Goal: Obtain resource: Download file/media

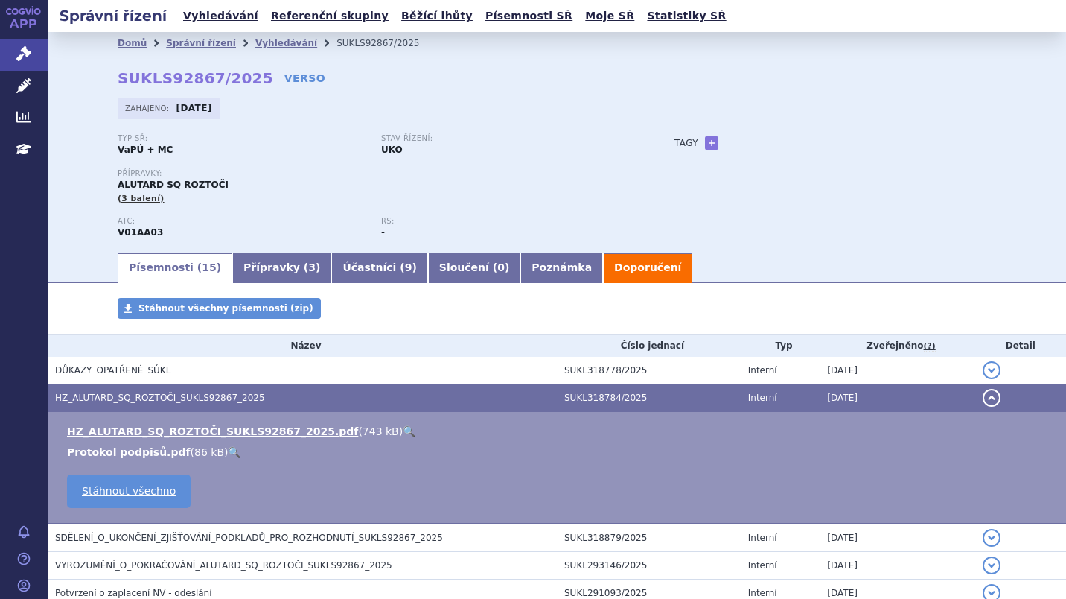
scroll to position [261, 0]
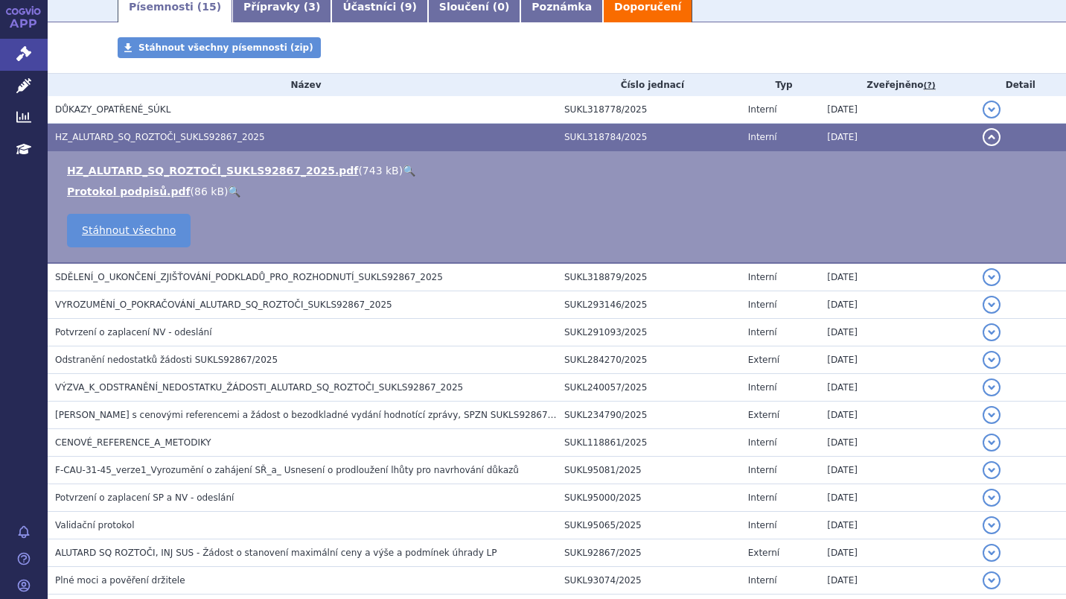
click at [983, 138] on button "detail" at bounding box center [992, 137] width 18 height 18
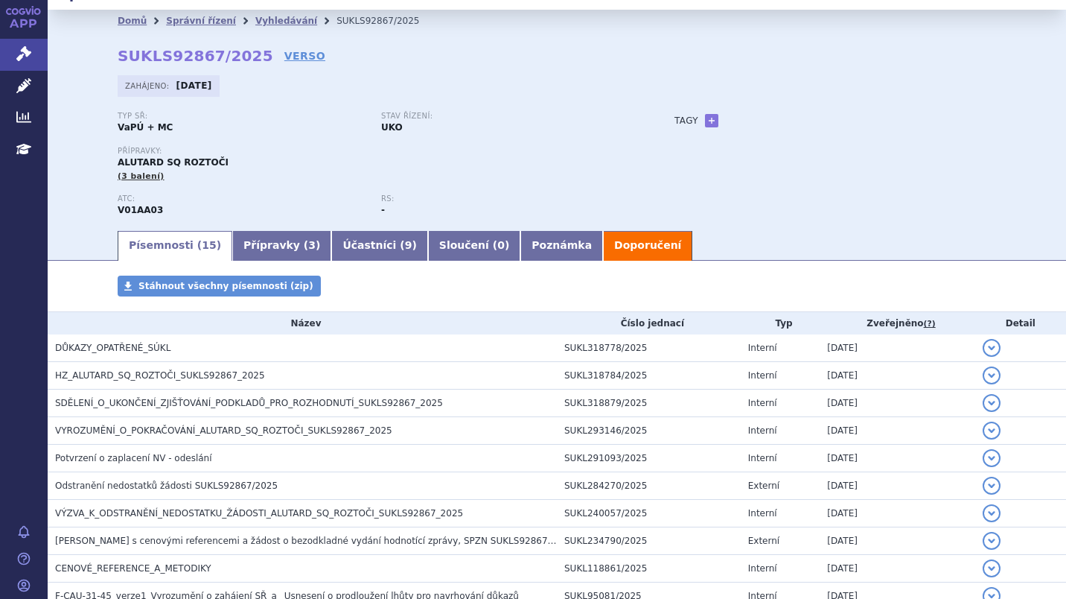
scroll to position [19, 0]
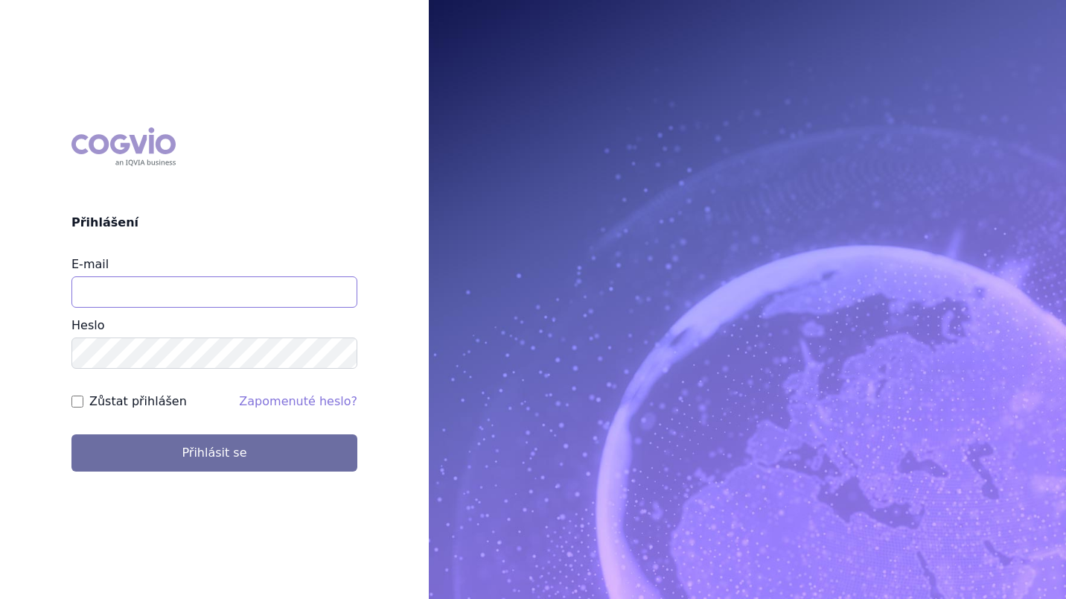
type input "slavomir.smolko@alk.net"
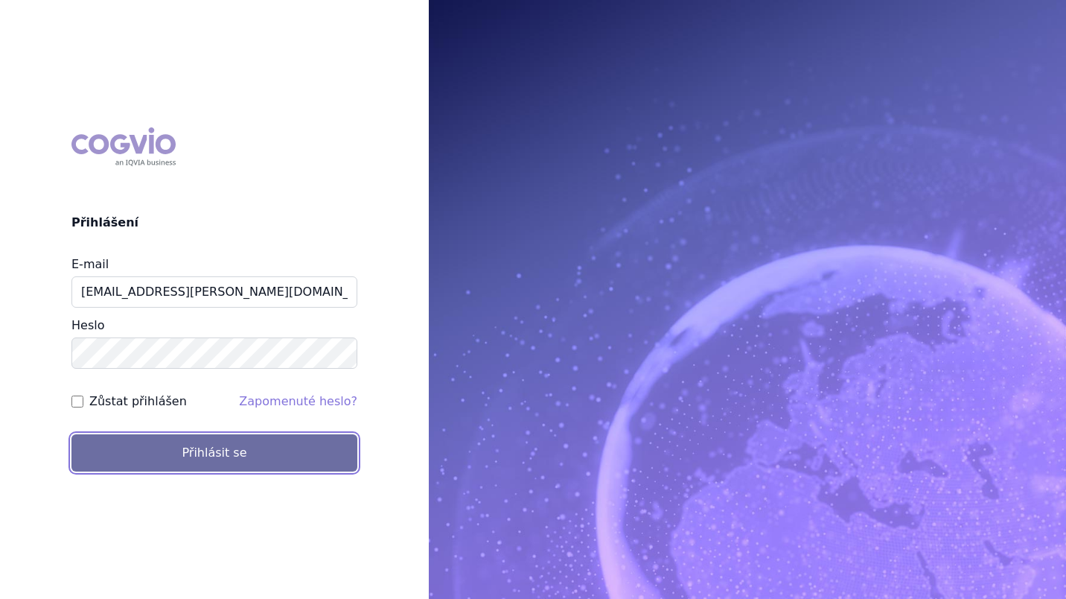
click at [220, 453] on button "Přihlásit se" at bounding box center [214, 452] width 286 height 37
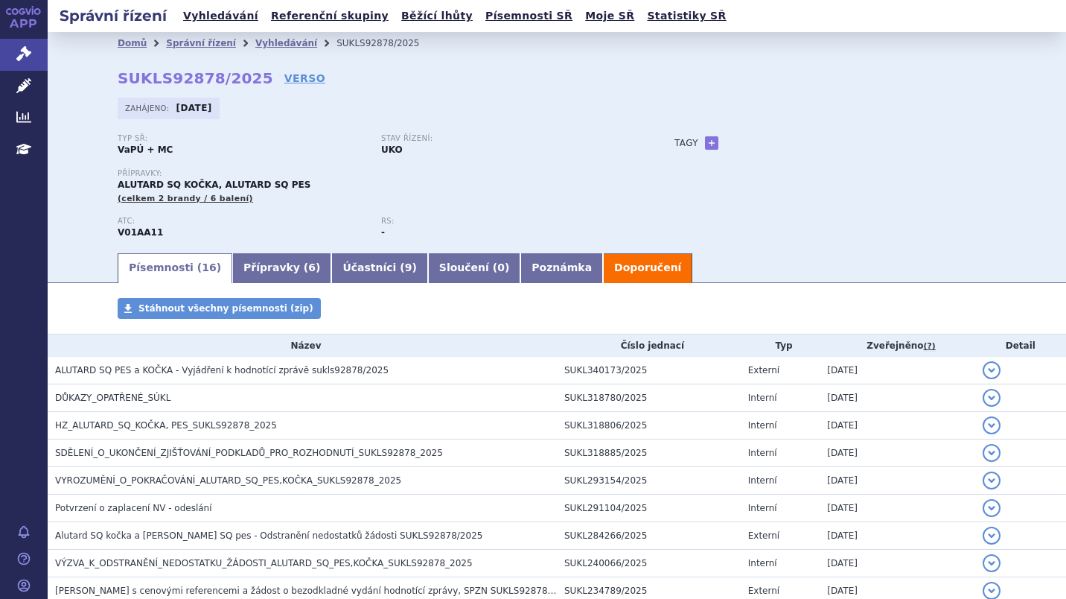
click at [122, 401] on span "DŮKAZY_OPATŘENÉ_SÚKL" at bounding box center [112, 397] width 115 height 10
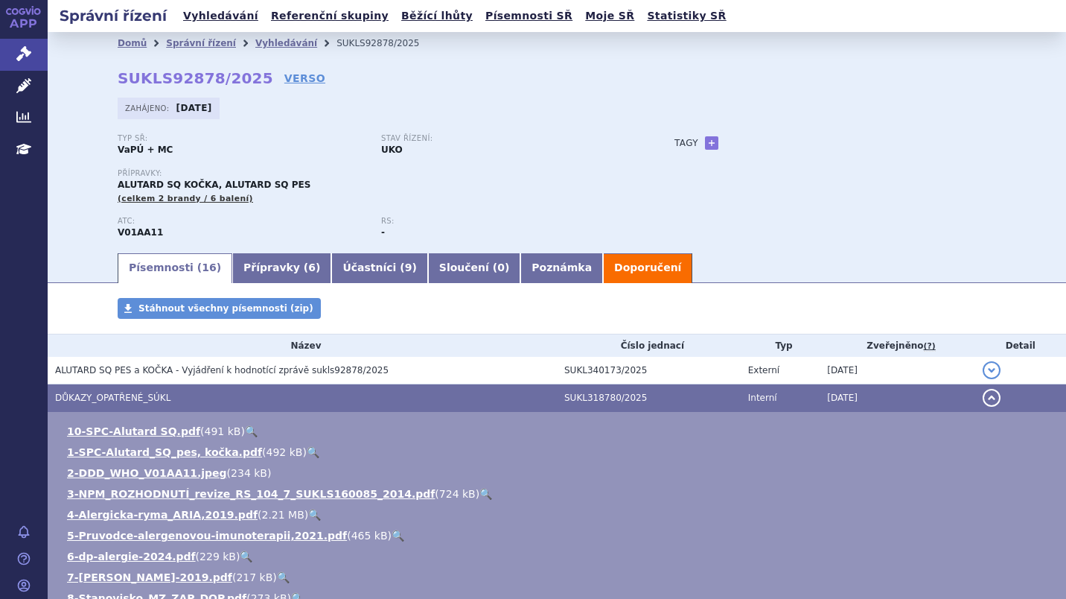
click at [122, 401] on span "DŮKAZY_OPATŘENÉ_SÚKL" at bounding box center [112, 397] width 115 height 10
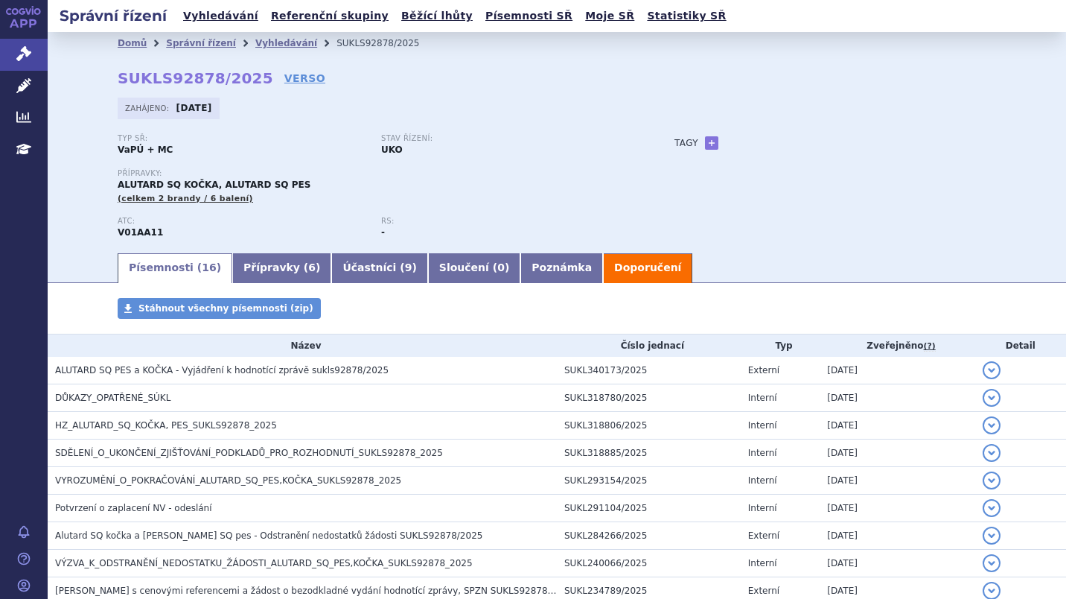
click at [145, 374] on span "ALUTARD SQ PES a KOČKA - Vyjádření k hodnotící zprávě sukls92878/2025" at bounding box center [222, 370] width 334 height 10
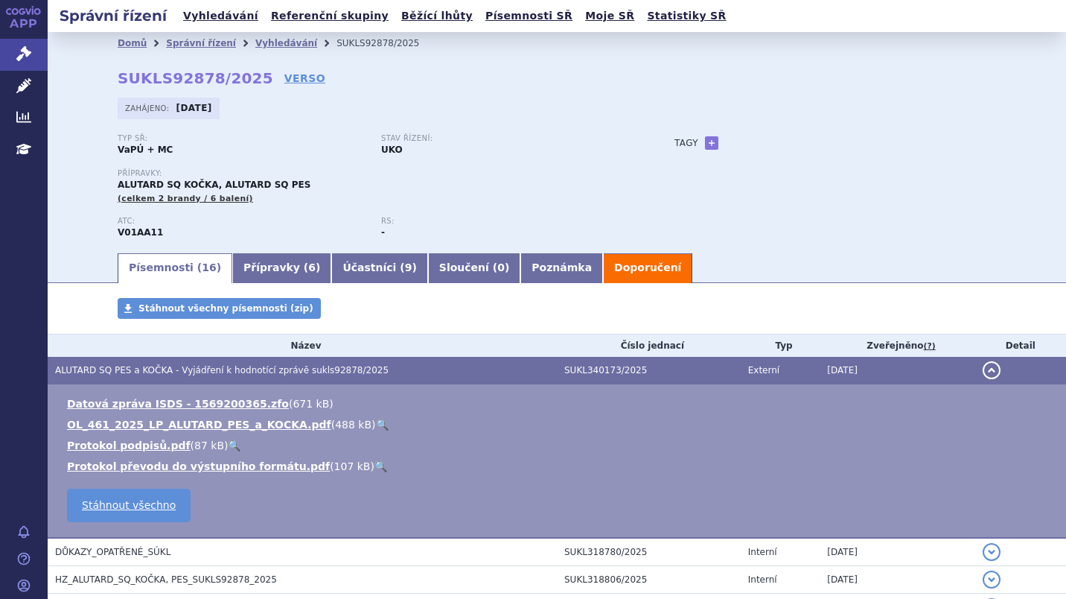
click at [145, 374] on span "ALUTARD SQ PES a KOČKA - Vyjádření k hodnotící zprávě sukls92878/2025" at bounding box center [222, 370] width 334 height 10
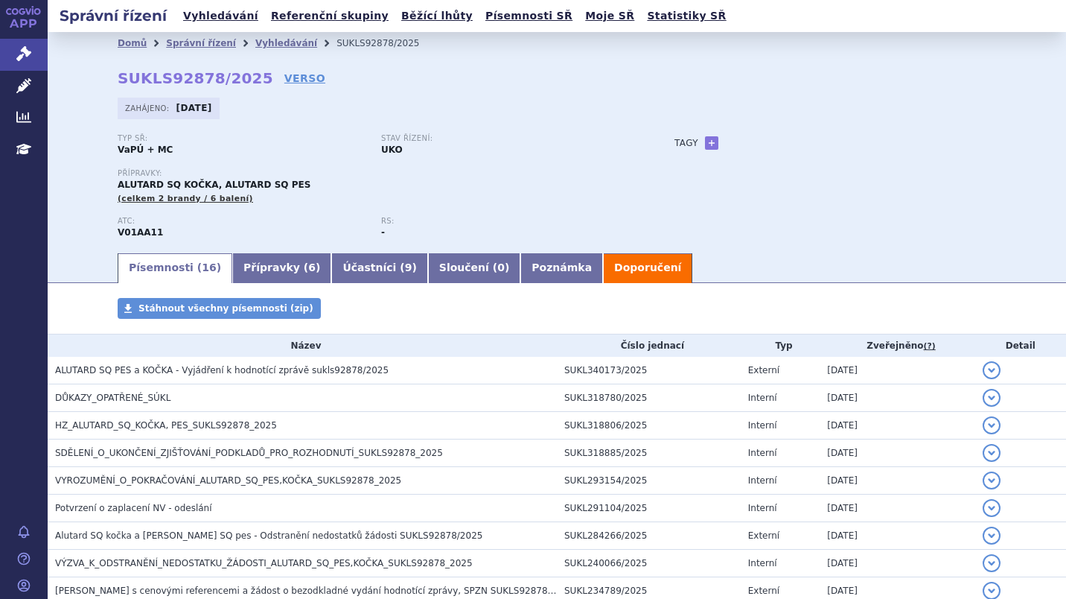
click at [127, 427] on span "HZ_ALUTARD_SQ_KOČKA, PES_SUKLS92878_2025" at bounding box center [166, 425] width 222 height 10
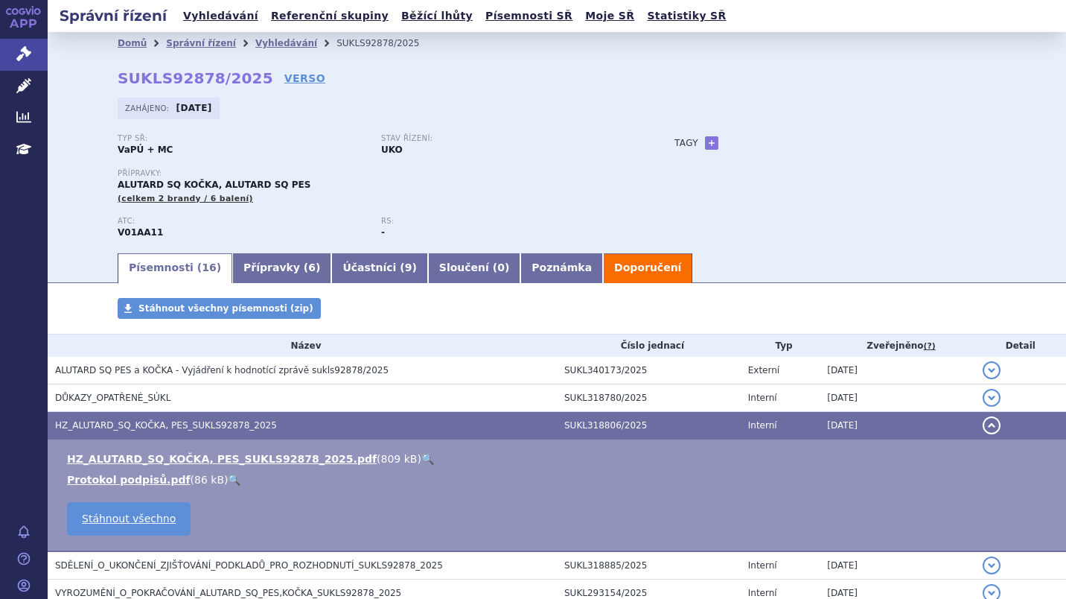
click at [127, 461] on link "HZ_ALUTARD_SQ_KOČKA, PES_SUKLS92878_2025.pdf" at bounding box center [222, 459] width 310 height 12
